Goal: Task Accomplishment & Management: Complete application form

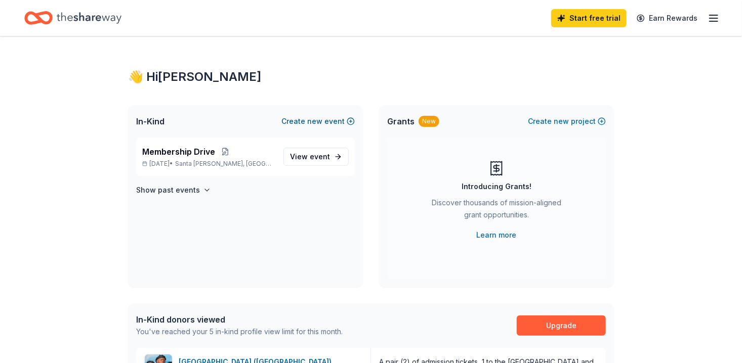
click at [334, 120] on button "Create new event" at bounding box center [317, 121] width 73 height 12
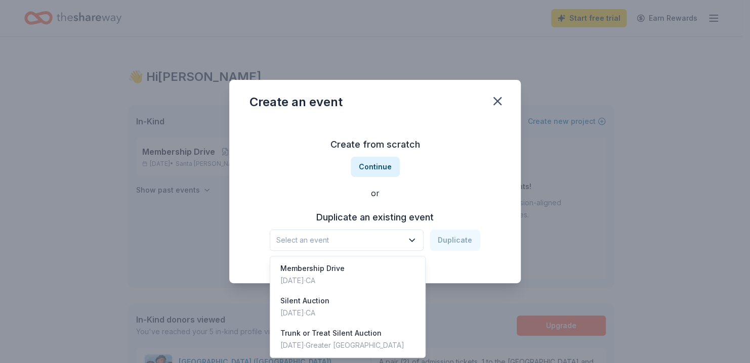
click at [420, 240] on button "Select an event" at bounding box center [347, 240] width 154 height 21
click at [302, 308] on div "Oct 25, 2024 · CA" at bounding box center [304, 313] width 49 height 12
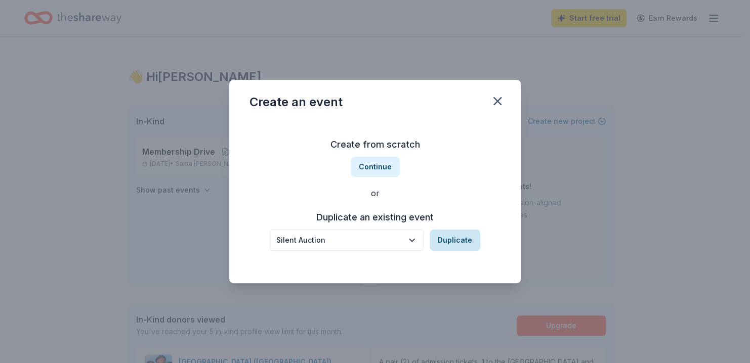
click at [459, 246] on button "Duplicate" at bounding box center [455, 240] width 51 height 21
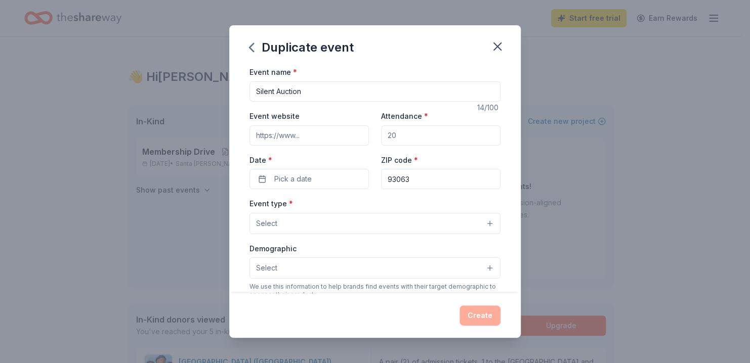
click at [254, 93] on input "Silent Auction" at bounding box center [375, 91] width 251 height 20
type input "Silent Auction"
click at [496, 48] on icon "button" at bounding box center [497, 46] width 7 height 7
click at [493, 44] on icon "button" at bounding box center [498, 46] width 14 height 14
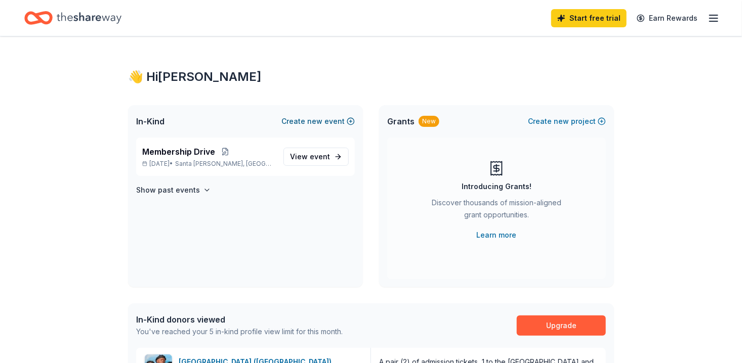
click at [336, 125] on button "Create new event" at bounding box center [317, 121] width 73 height 12
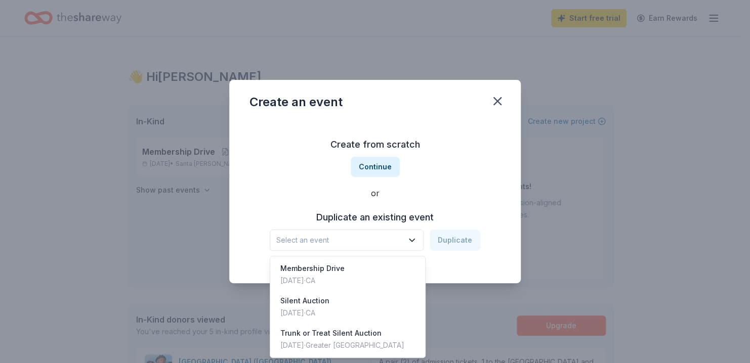
click at [414, 243] on icon "button" at bounding box center [412, 240] width 10 height 10
click at [380, 170] on div "Create from scratch Continue or Duplicate an existing event Select an event Dup…" at bounding box center [375, 193] width 251 height 147
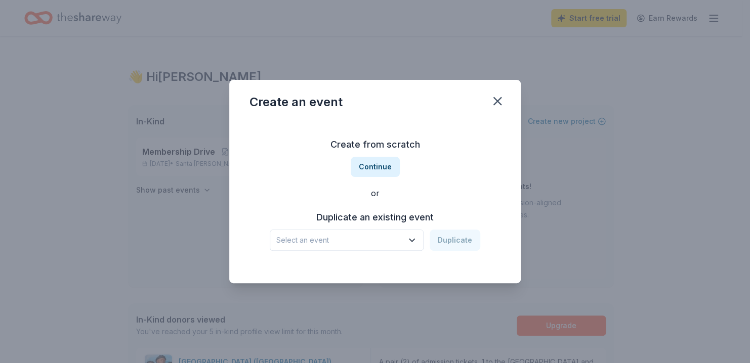
click at [380, 170] on button "Continue" at bounding box center [375, 167] width 49 height 20
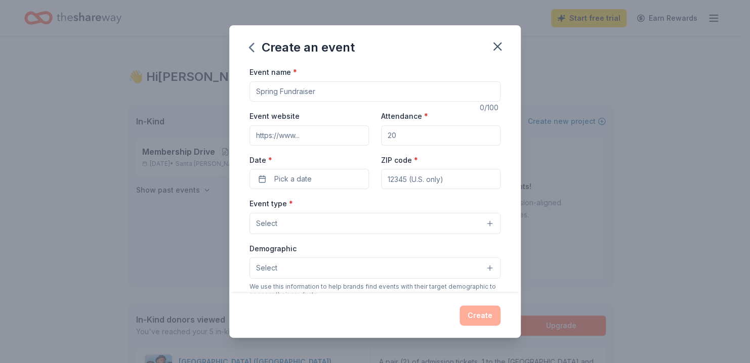
click at [333, 93] on input "Event name *" at bounding box center [375, 91] width 251 height 20
type input "Trunk or Treat Silent Auction"
click at [436, 137] on input "Attendance *" at bounding box center [440, 136] width 119 height 20
type input "500"
click at [419, 185] on input "ZIP code *" at bounding box center [440, 179] width 119 height 20
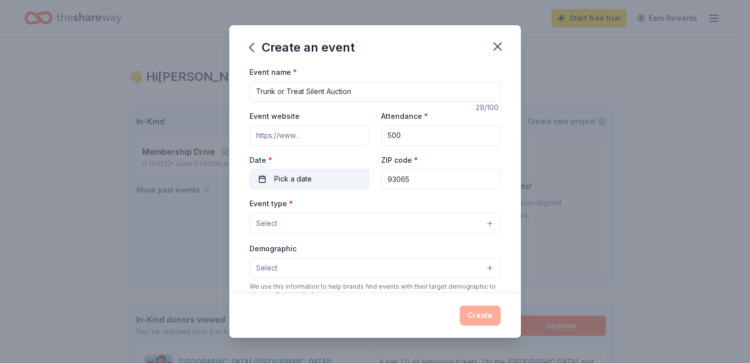
type input "93065"
click at [308, 182] on span "Pick a date" at bounding box center [292, 179] width 37 height 12
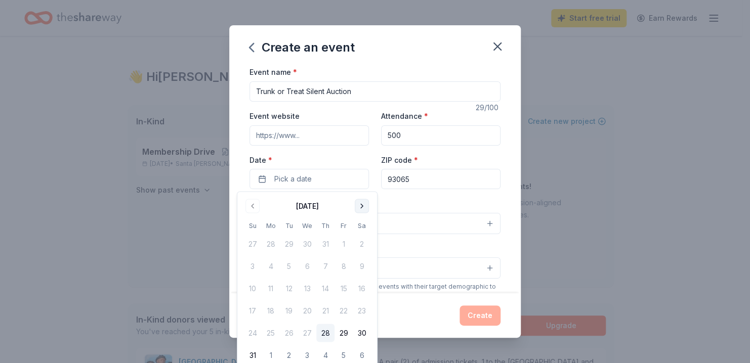
click at [361, 210] on button "Go to next month" at bounding box center [362, 206] width 14 height 14
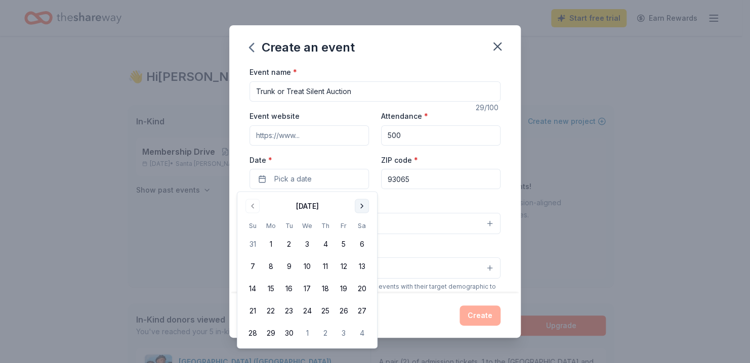
click at [361, 210] on button "Go to next month" at bounding box center [362, 206] width 14 height 14
click at [343, 309] on button "24" at bounding box center [344, 311] width 18 height 18
click at [394, 199] on div "Event type * Select" at bounding box center [375, 215] width 251 height 37
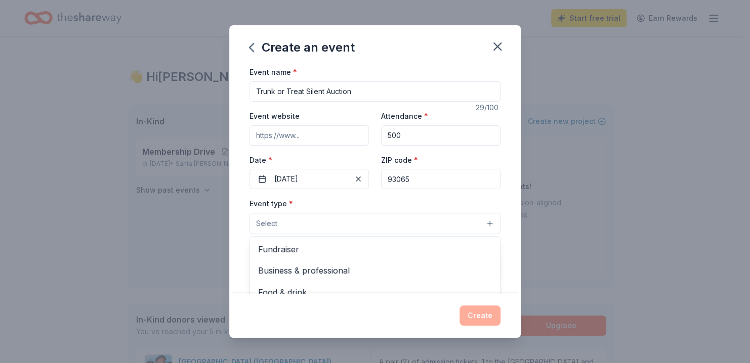
click at [484, 222] on button "Select" at bounding box center [375, 223] width 251 height 21
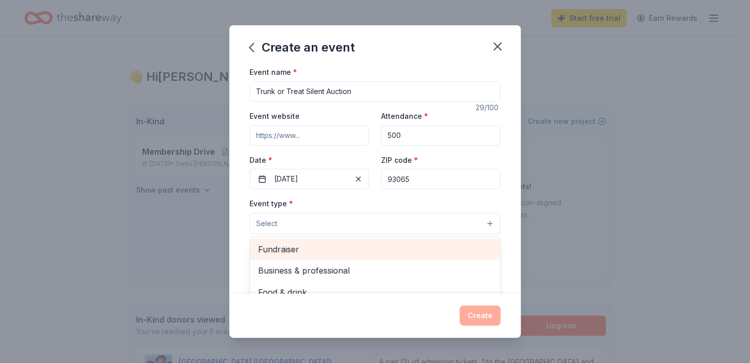
click at [414, 250] on span "Fundraiser" at bounding box center [375, 249] width 234 height 13
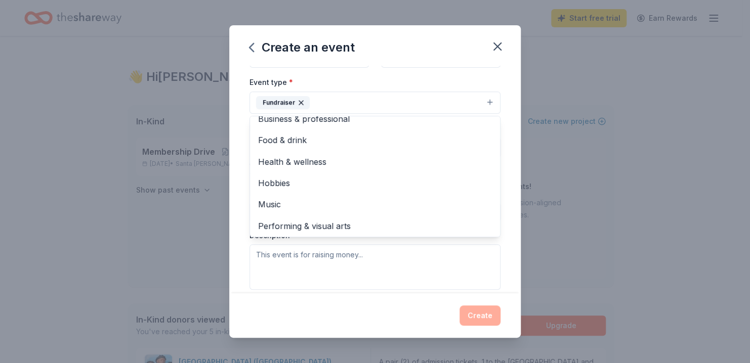
scroll to position [12, 0]
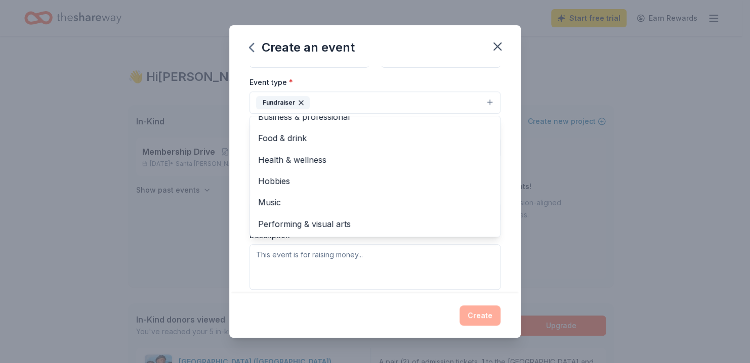
click at [503, 219] on div "Event name * Trunk or Treat Silent Auction 29 /100 Event website Attendance * 5…" at bounding box center [375, 179] width 292 height 227
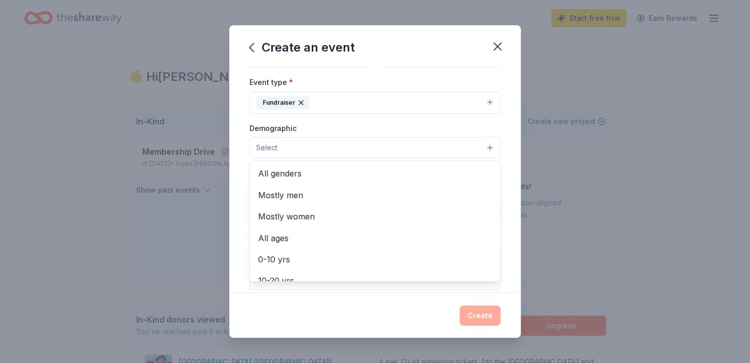
click at [482, 147] on button "Select" at bounding box center [375, 147] width 251 height 21
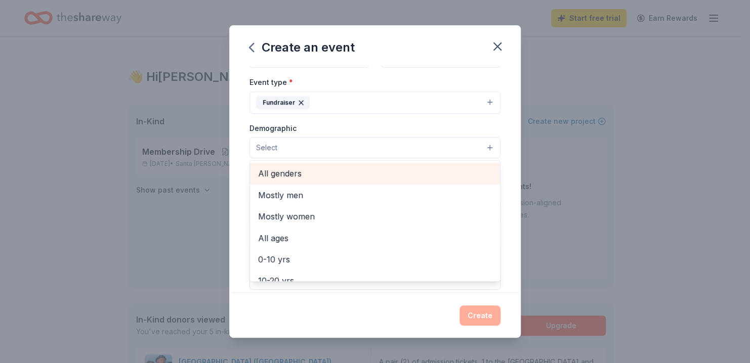
click at [374, 180] on span "All genders" at bounding box center [375, 173] width 234 height 13
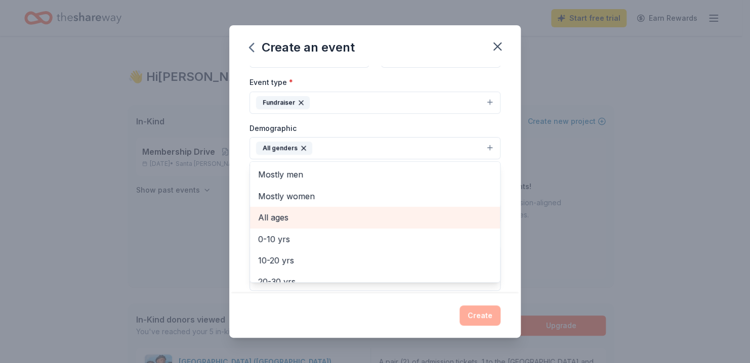
click at [338, 220] on span "All ages" at bounding box center [375, 217] width 234 height 13
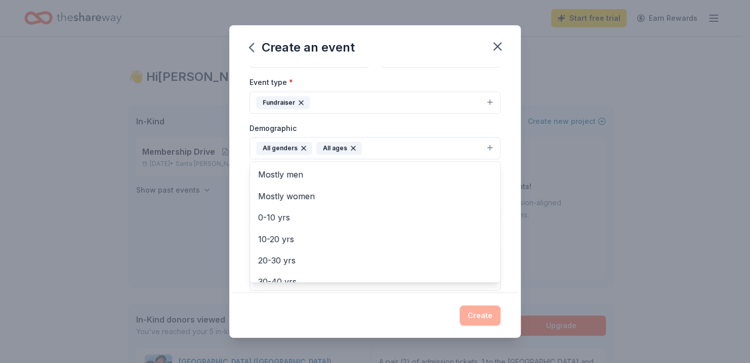
click at [500, 254] on div "Event name * Trunk or Treat Silent Auction 29 /100 Event website Attendance * 5…" at bounding box center [375, 179] width 292 height 227
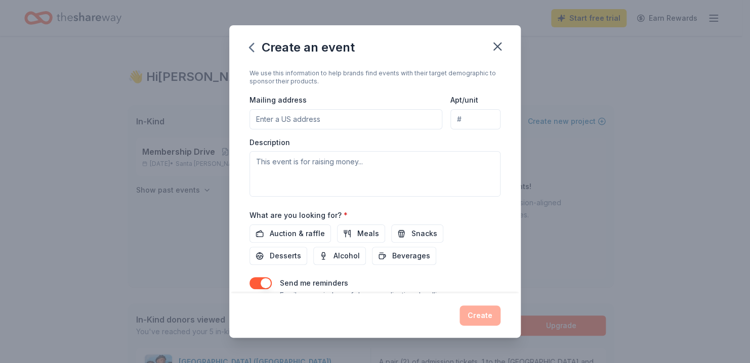
scroll to position [223, 0]
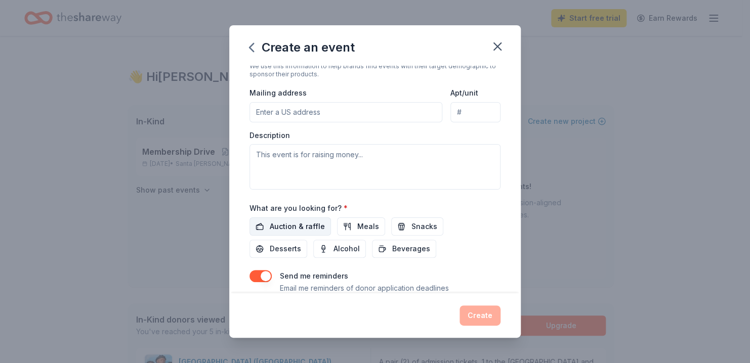
click at [293, 226] on span "Auction & raffle" at bounding box center [297, 227] width 55 height 12
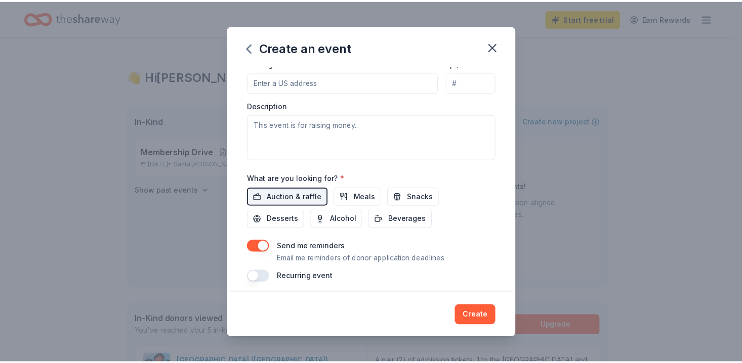
scroll to position [258, 0]
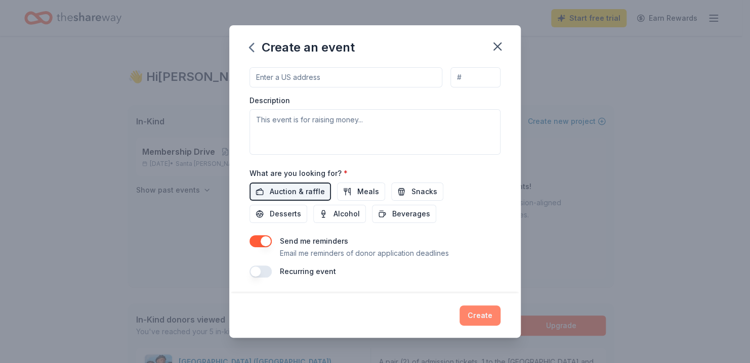
click at [479, 318] on button "Create" at bounding box center [480, 316] width 41 height 20
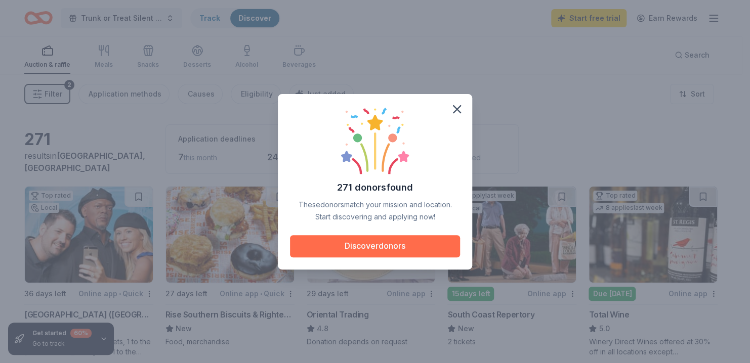
click at [397, 244] on button "Discover donors" at bounding box center [375, 246] width 170 height 22
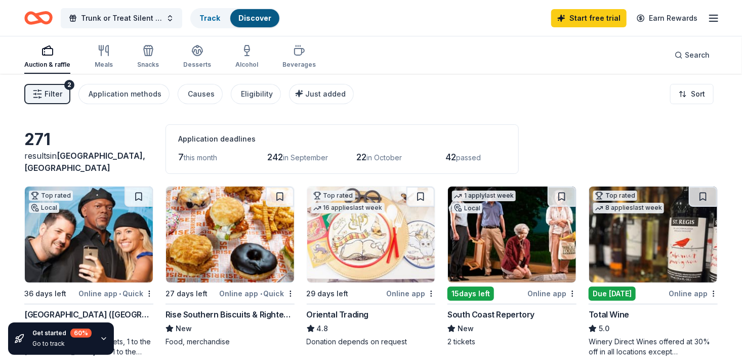
click at [75, 263] on img at bounding box center [89, 235] width 128 height 96
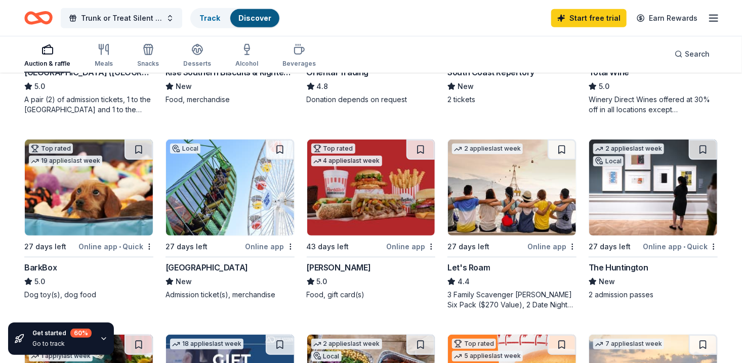
scroll to position [263, 0]
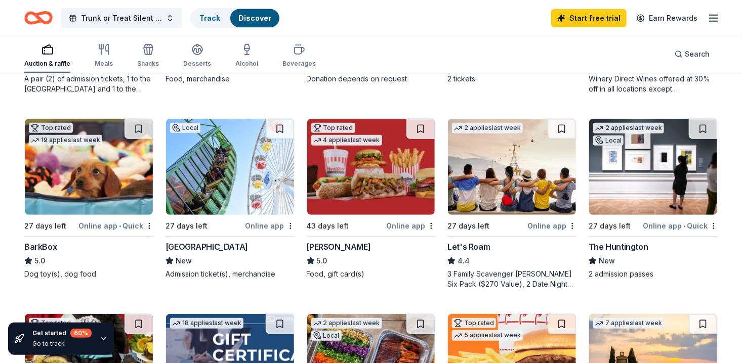
click at [69, 183] on img at bounding box center [89, 167] width 128 height 96
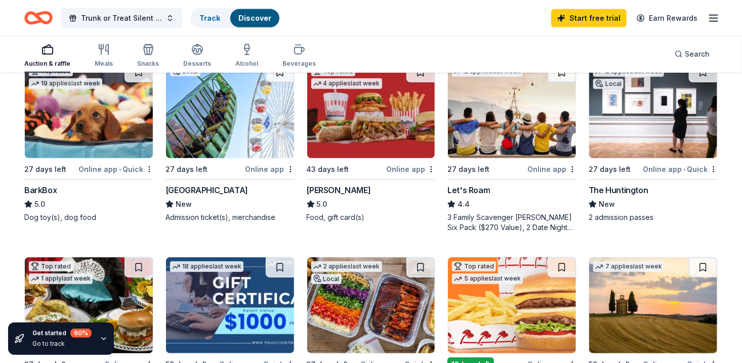
scroll to position [324, 0]
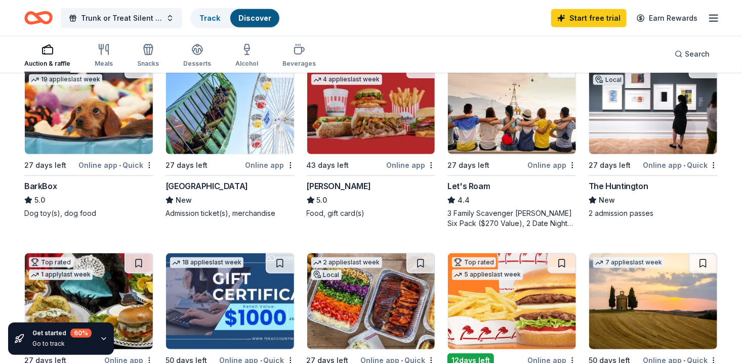
click at [248, 123] on img at bounding box center [230, 106] width 128 height 96
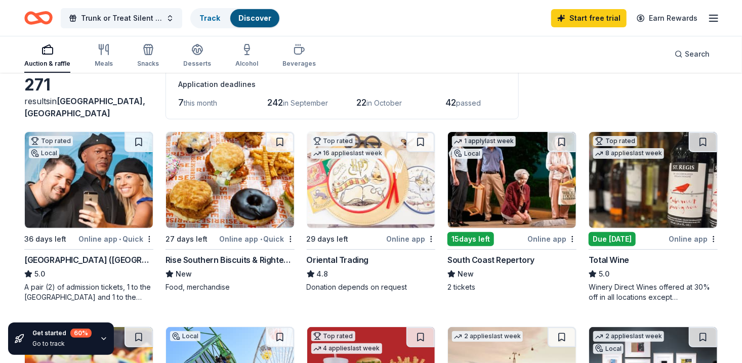
scroll to position [0, 0]
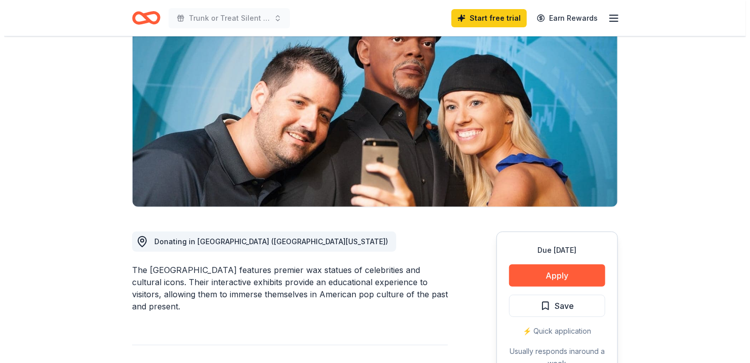
scroll to position [101, 0]
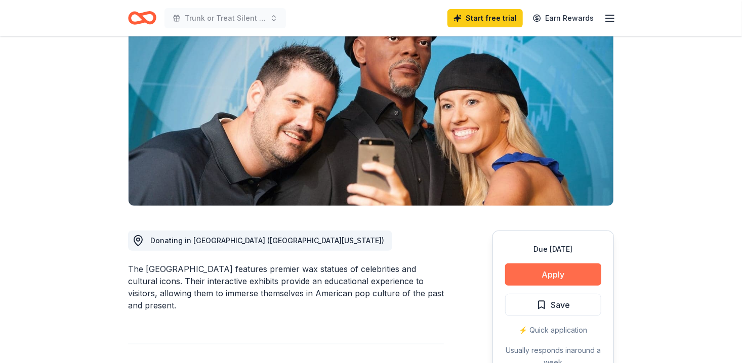
click at [539, 274] on button "Apply" at bounding box center [553, 275] width 96 height 22
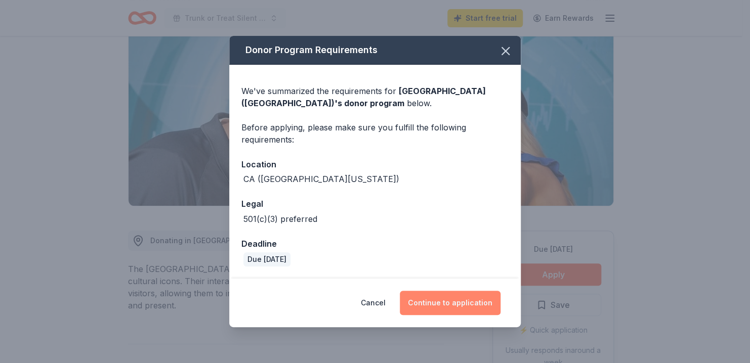
click at [460, 308] on button "Continue to application" at bounding box center [450, 303] width 101 height 24
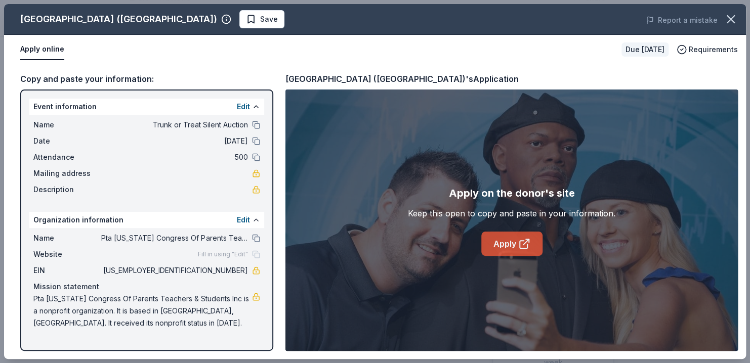
click at [509, 242] on link "Apply" at bounding box center [511, 244] width 61 height 24
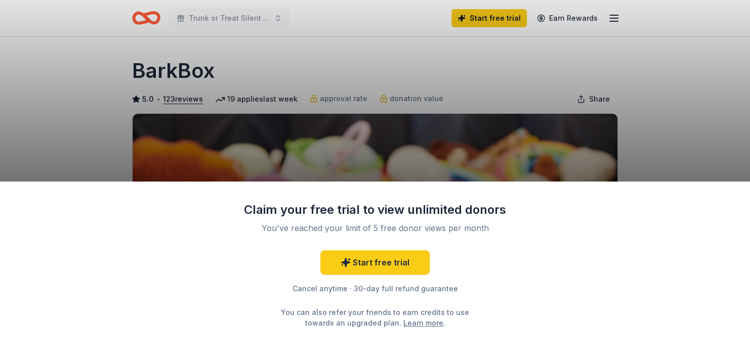
click at [691, 138] on div "Claim your free trial to view unlimited donors You've reached your limit of 5 f…" at bounding box center [375, 181] width 750 height 363
click at [742, 134] on html "Trunk or Treat Silent Auction Start free trial Earn Rewards Due in 27 days Shar…" at bounding box center [375, 181] width 750 height 363
click at [389, 269] on link "Start free trial" at bounding box center [374, 263] width 109 height 24
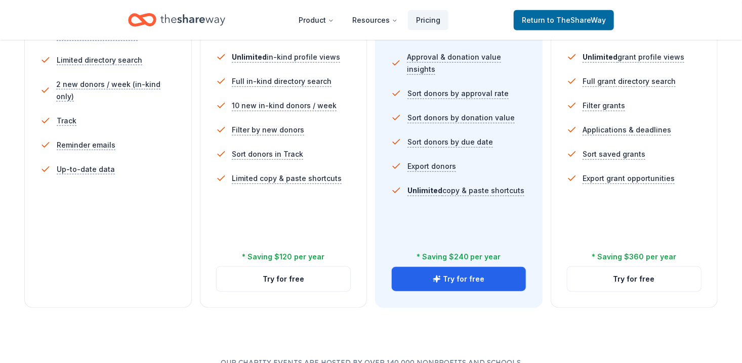
scroll to position [6, 0]
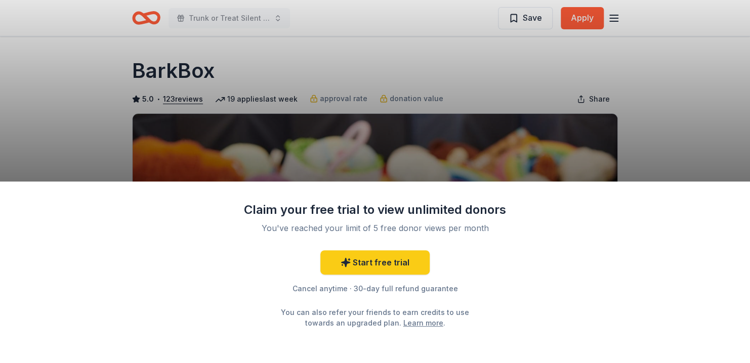
click at [510, 89] on div "Claim your free trial to view unlimited donors You've reached your limit of 5 f…" at bounding box center [375, 181] width 750 height 363
